Goal: Navigation & Orientation: Find specific page/section

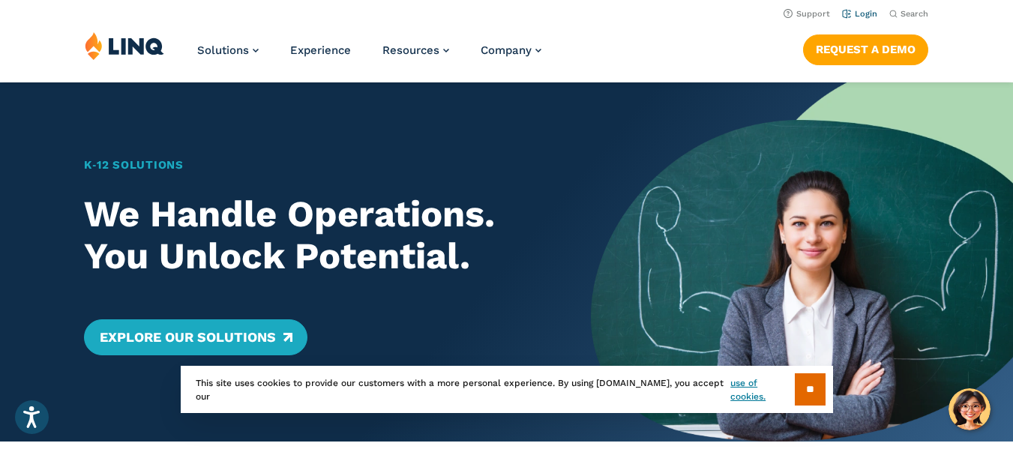
click at [860, 13] on link "Login" at bounding box center [859, 14] width 35 height 10
click at [862, 12] on link "Login" at bounding box center [859, 14] width 35 height 10
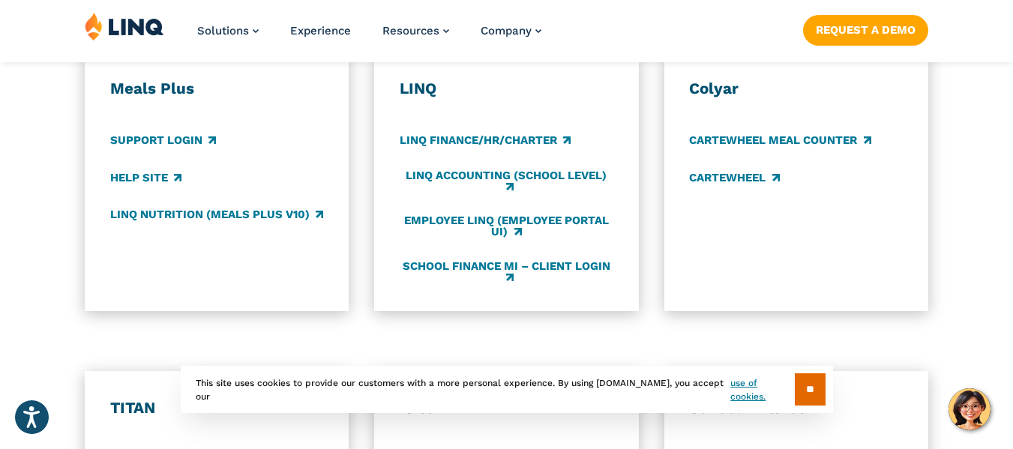
scroll to position [884, 0]
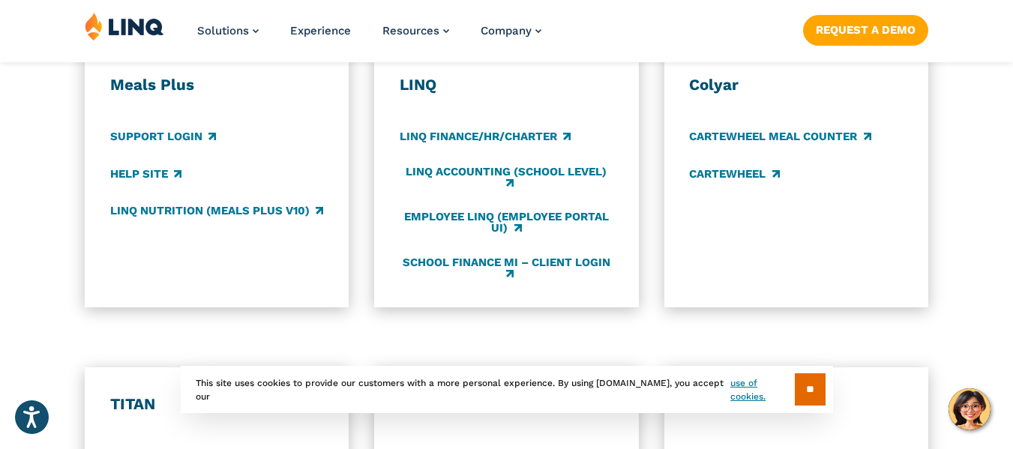
drag, startPoint x: 1018, startPoint y: 67, endPoint x: 953, endPoint y: 221, distance: 167.3
click at [953, 221] on html "Press Alt+1 for screen-reader mode, Alt+0 to cancel Accessibility Screen-Reader…" at bounding box center [506, 336] width 1013 height 2440
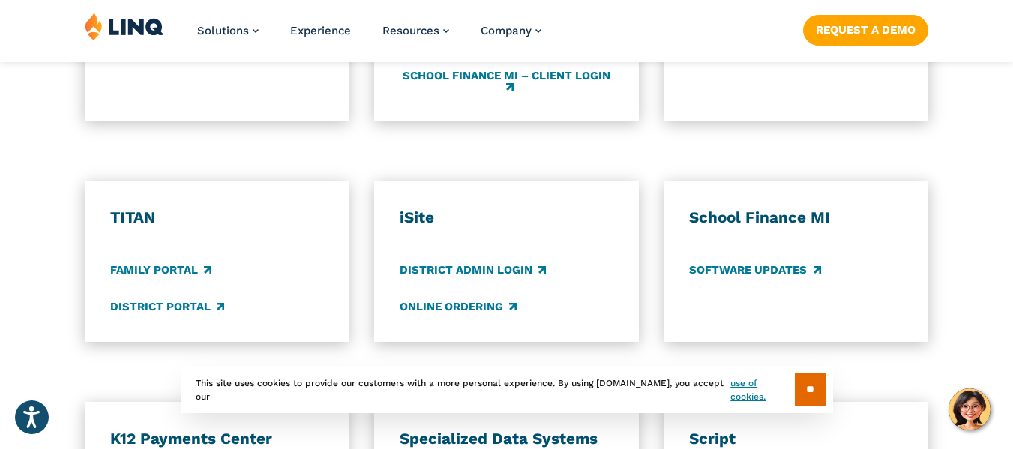
scroll to position [1088, 0]
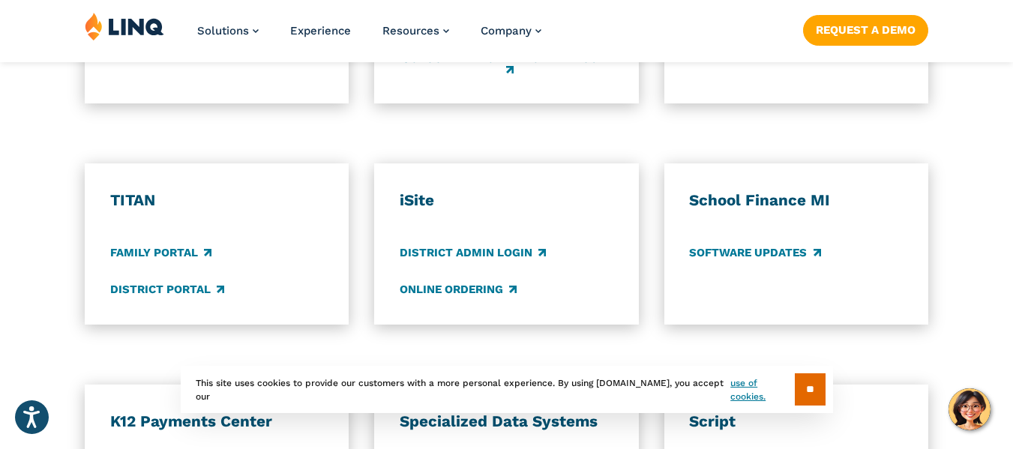
drag, startPoint x: 989, startPoint y: 232, endPoint x: 980, endPoint y: 273, distance: 42.2
click at [980, 273] on div "TITAN Family Portal District Portal iSite District Admin Login Online Ordering …" at bounding box center [506, 243] width 1013 height 161
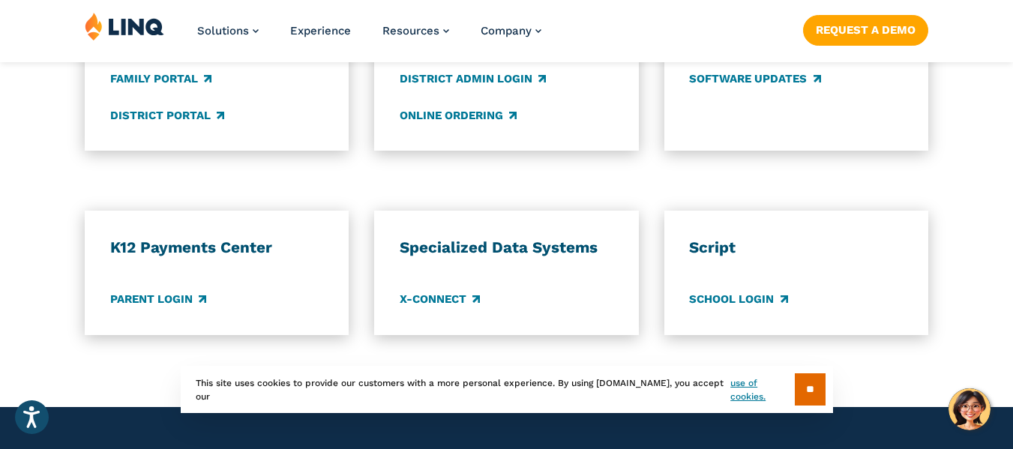
scroll to position [1267, 0]
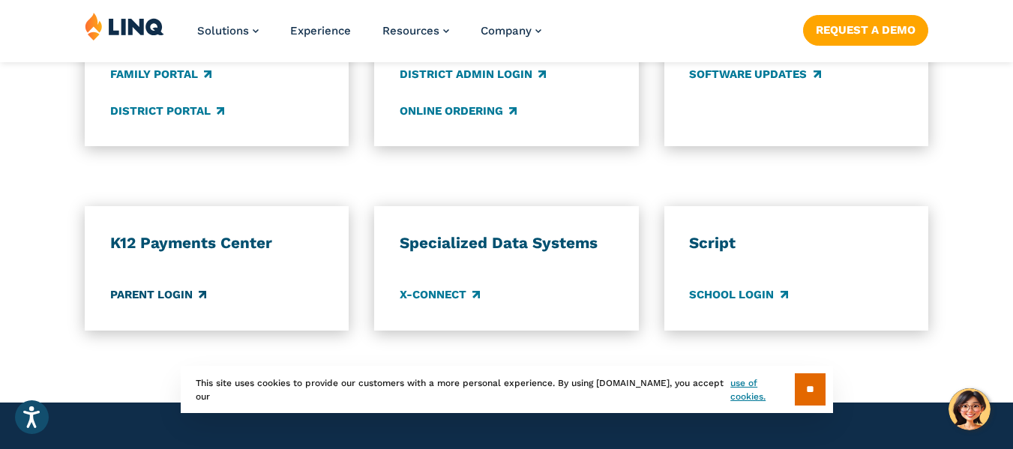
click at [184, 302] on link "Parent Login" at bounding box center [158, 295] width 96 height 16
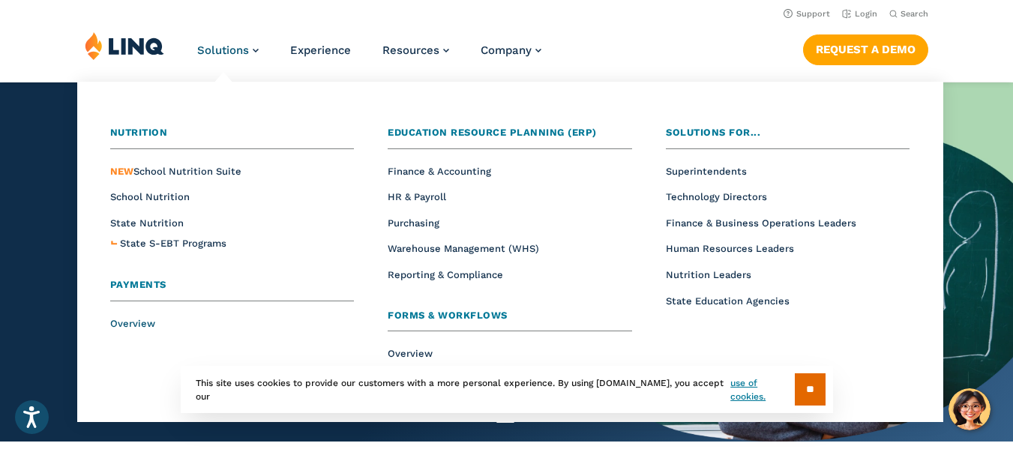
click at [138, 325] on span "Overview" at bounding box center [132, 323] width 45 height 11
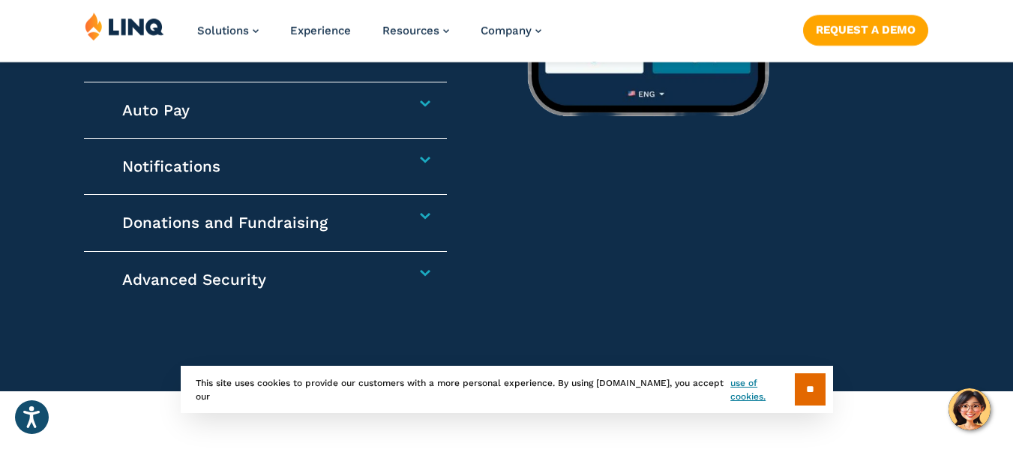
scroll to position [2542, 0]
